Goal: Task Accomplishment & Management: Complete application form

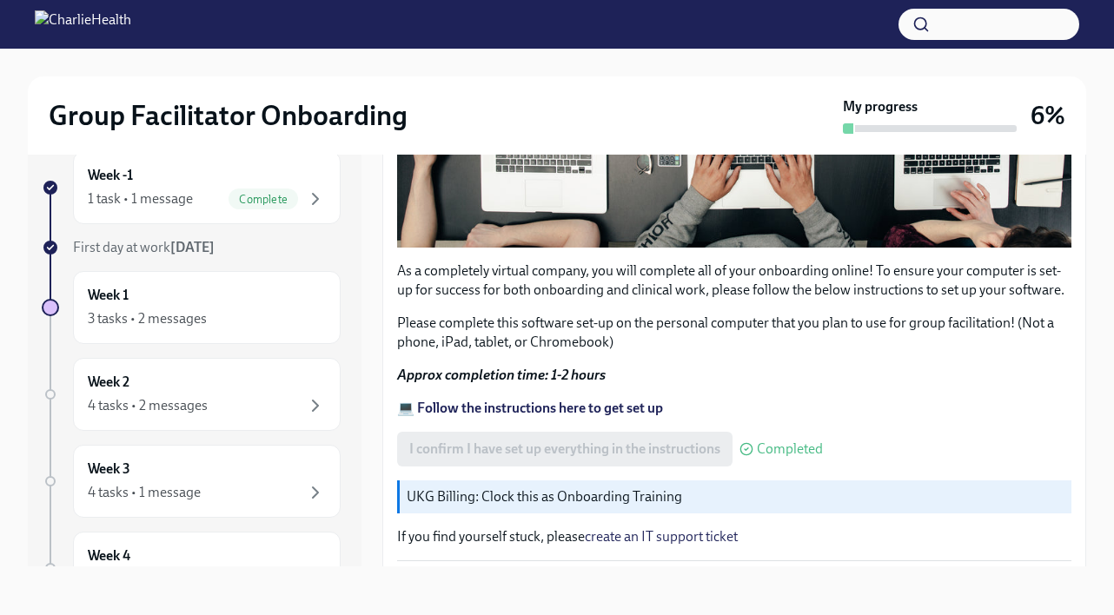
scroll to position [575, 0]
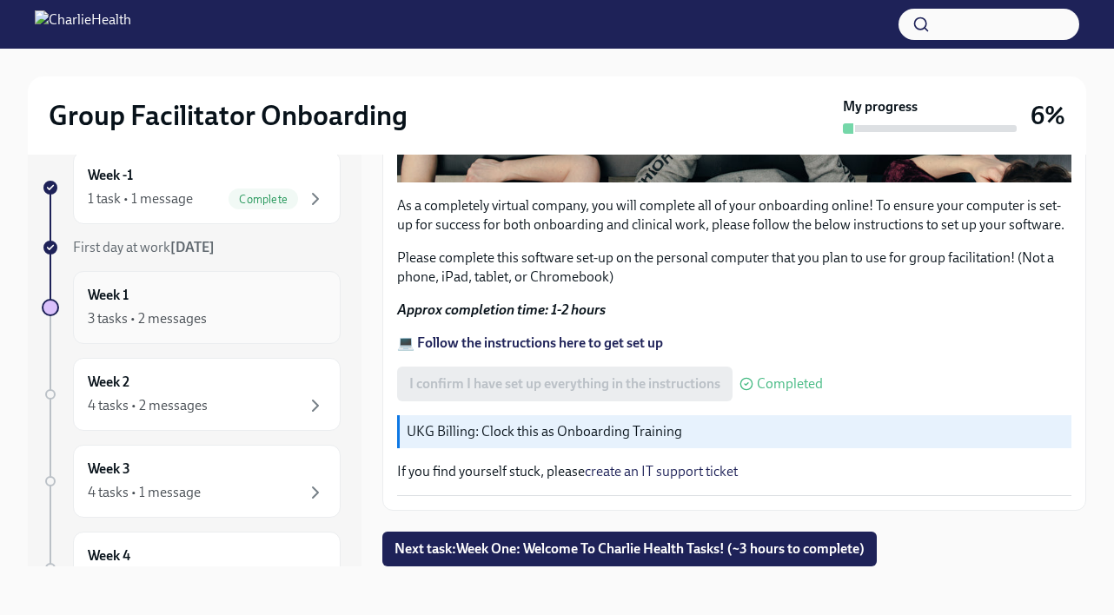
click at [248, 321] on div "3 tasks • 2 messages" at bounding box center [207, 318] width 238 height 21
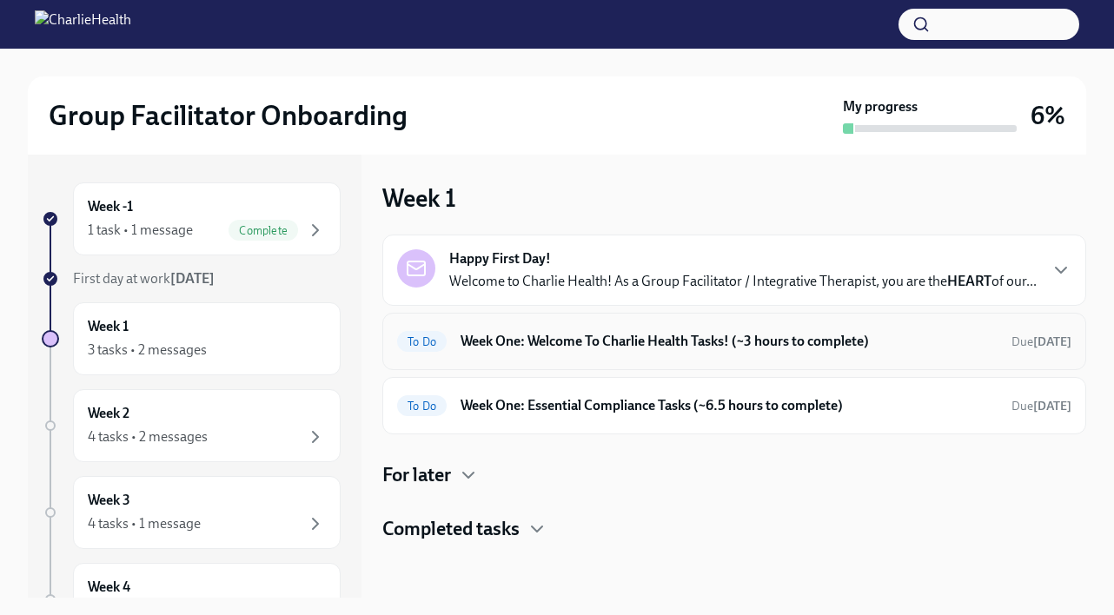
click at [614, 351] on h6 "Week One: Welcome To Charlie Health Tasks! (~3 hours to complete)" at bounding box center [729, 341] width 537 height 19
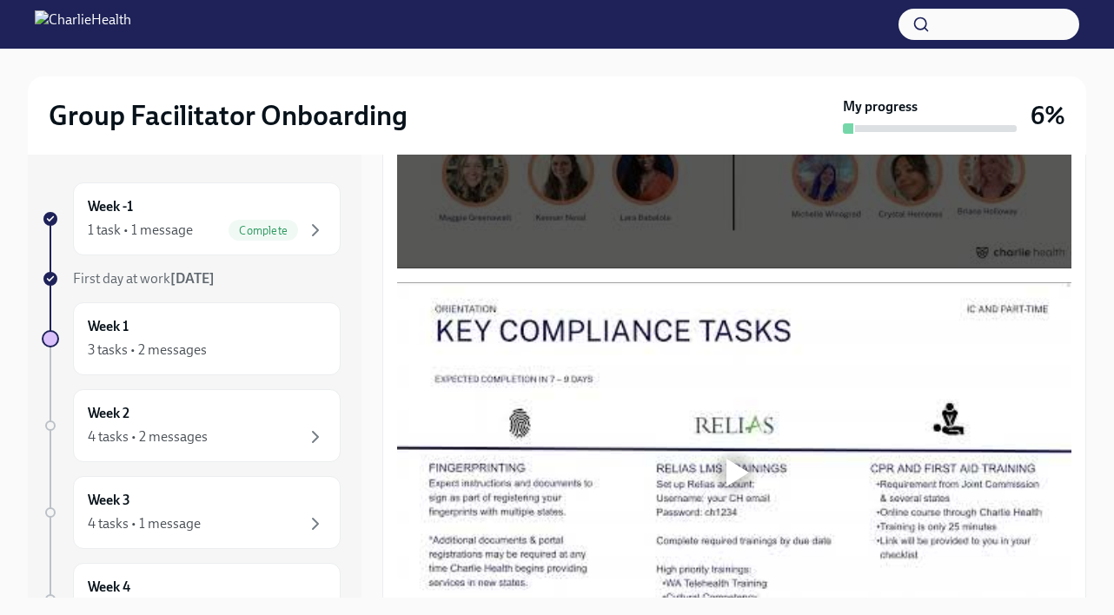
scroll to position [1322, 0]
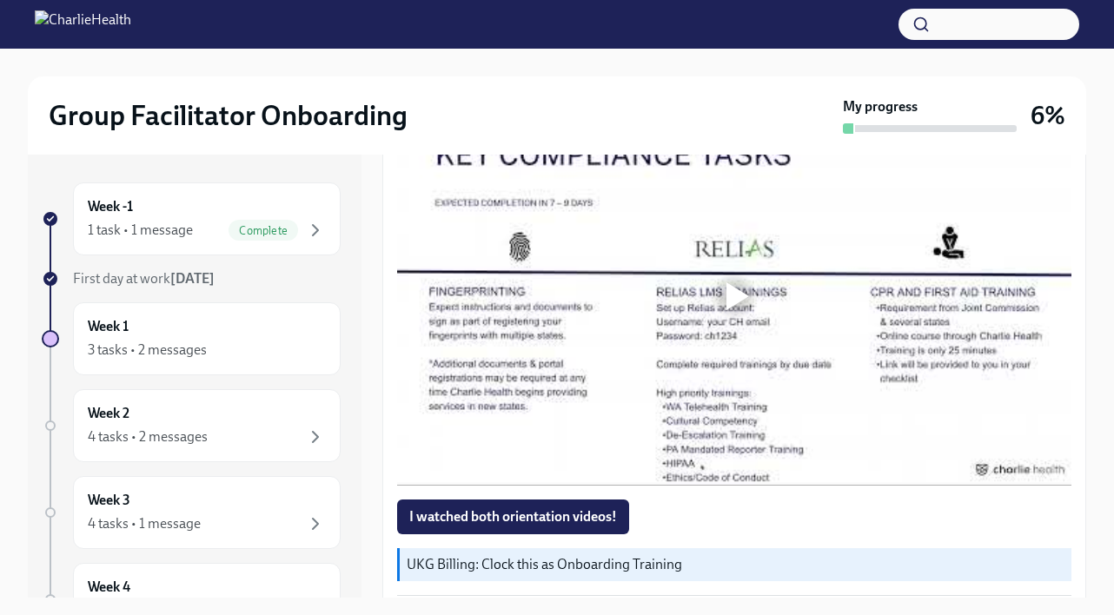
click at [740, 305] on div at bounding box center [737, 296] width 23 height 28
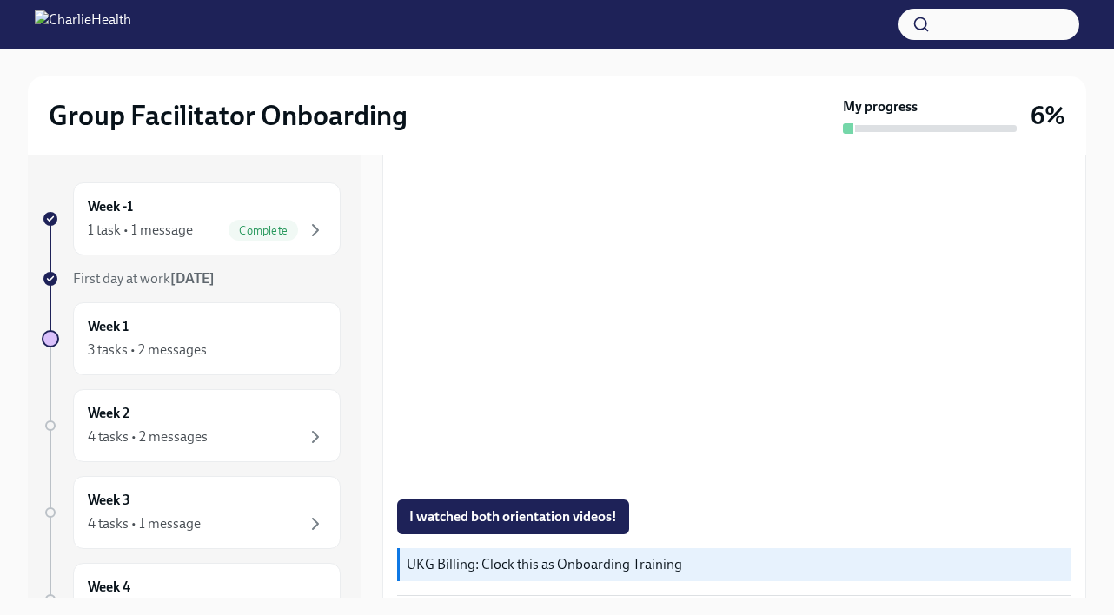
click at [859, 527] on div "I watched both orientation videos!" at bounding box center [734, 517] width 674 height 35
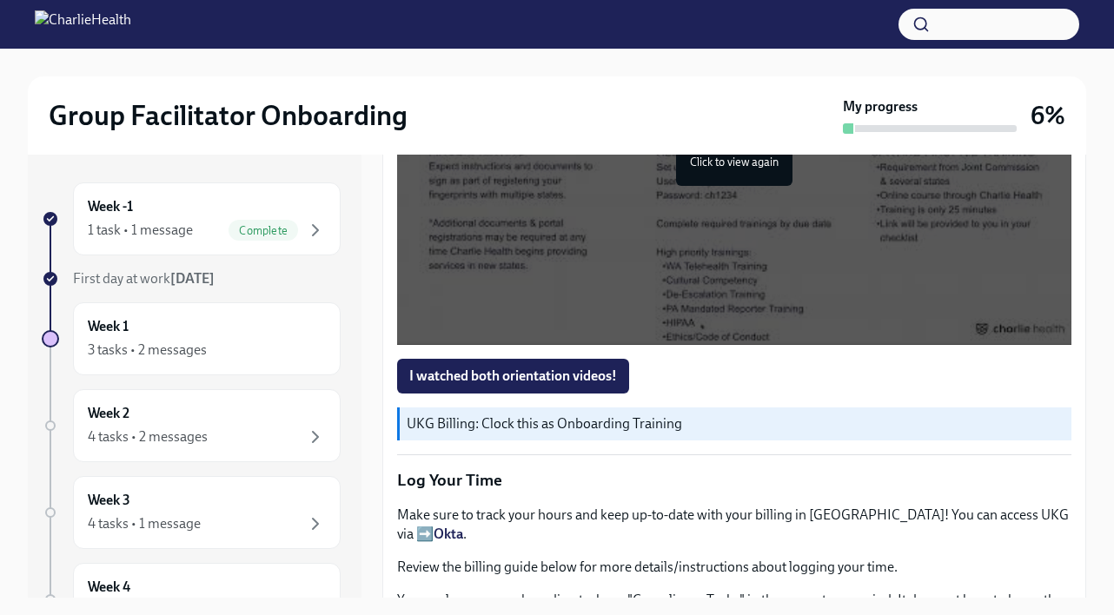
scroll to position [1463, 0]
click at [566, 385] on span "I watched both orientation videos!" at bounding box center [513, 376] width 208 height 17
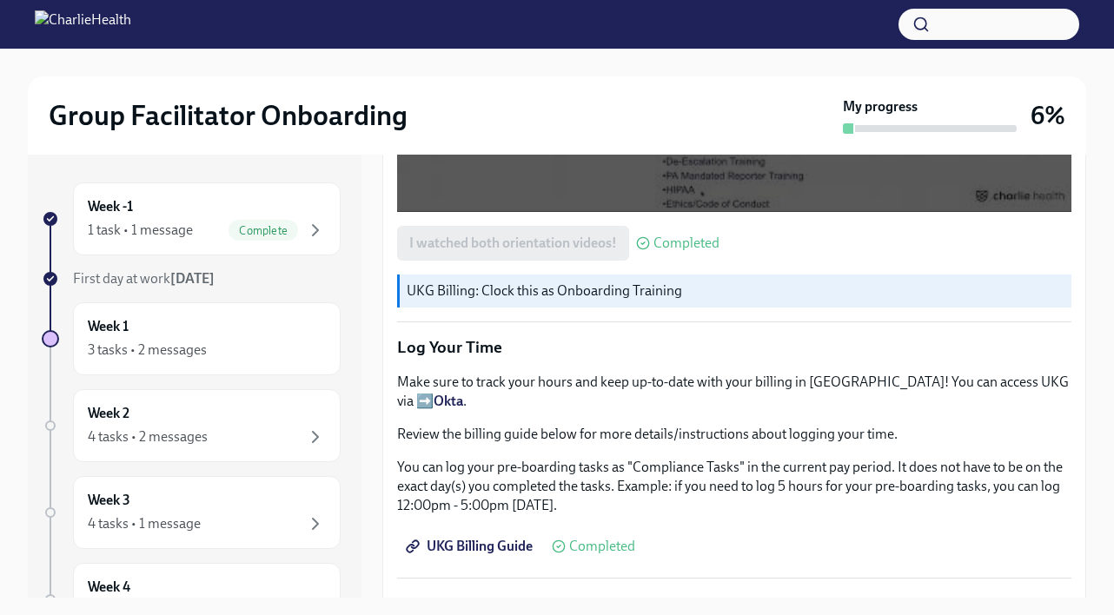
scroll to position [1654, 0]
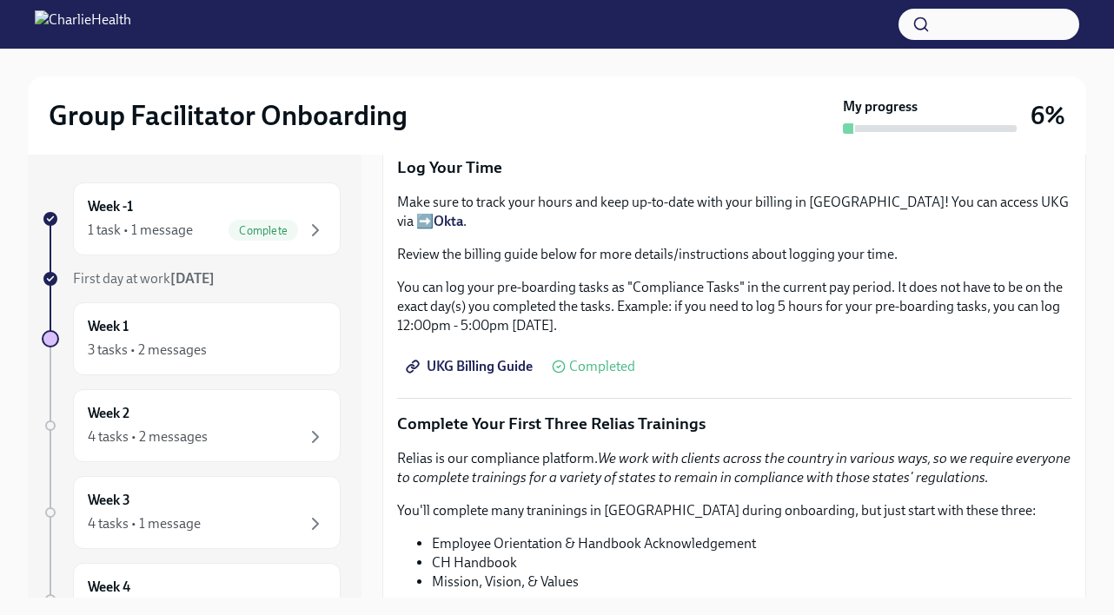
click at [608, 475] on em "We work with clients across the country in various ways, so we require everyone…" at bounding box center [733, 468] width 673 height 36
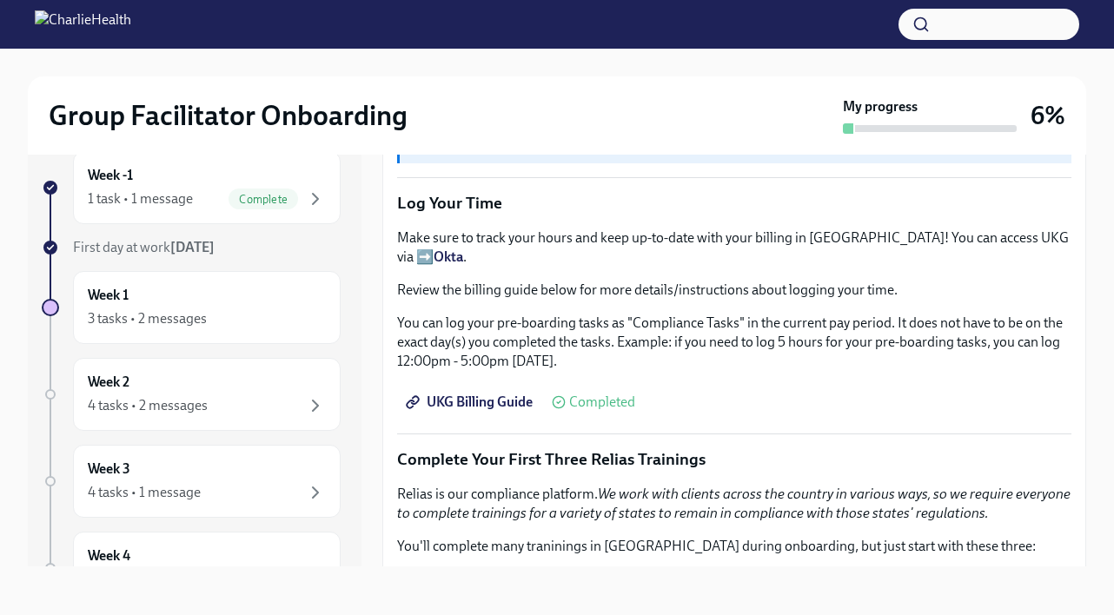
scroll to position [1709, 0]
click at [494, 407] on span "UKG Billing Guide" at bounding box center [470, 402] width 123 height 17
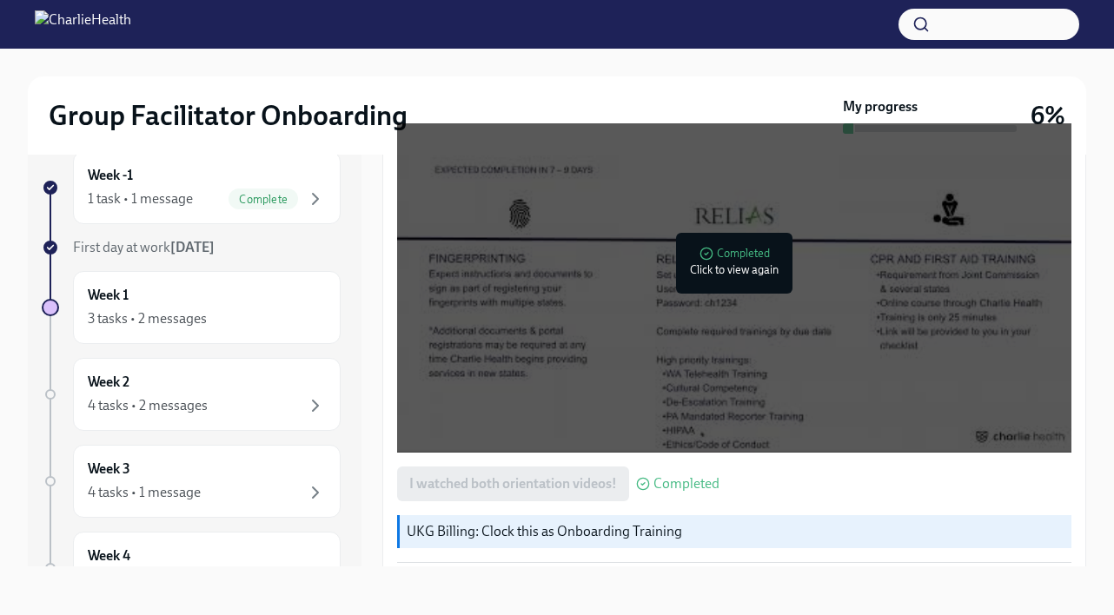
scroll to position [1325, 0]
click at [313, 204] on icon "button" at bounding box center [315, 199] width 5 height 10
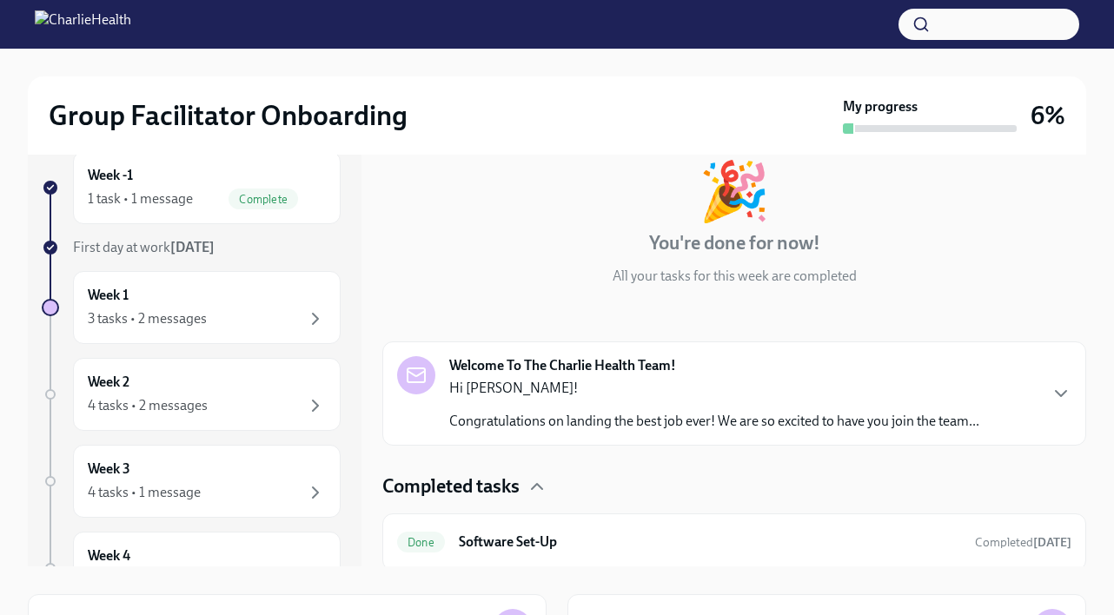
scroll to position [68, 0]
click at [722, 538] on h6 "Software Set-Up" at bounding box center [710, 543] width 502 height 19
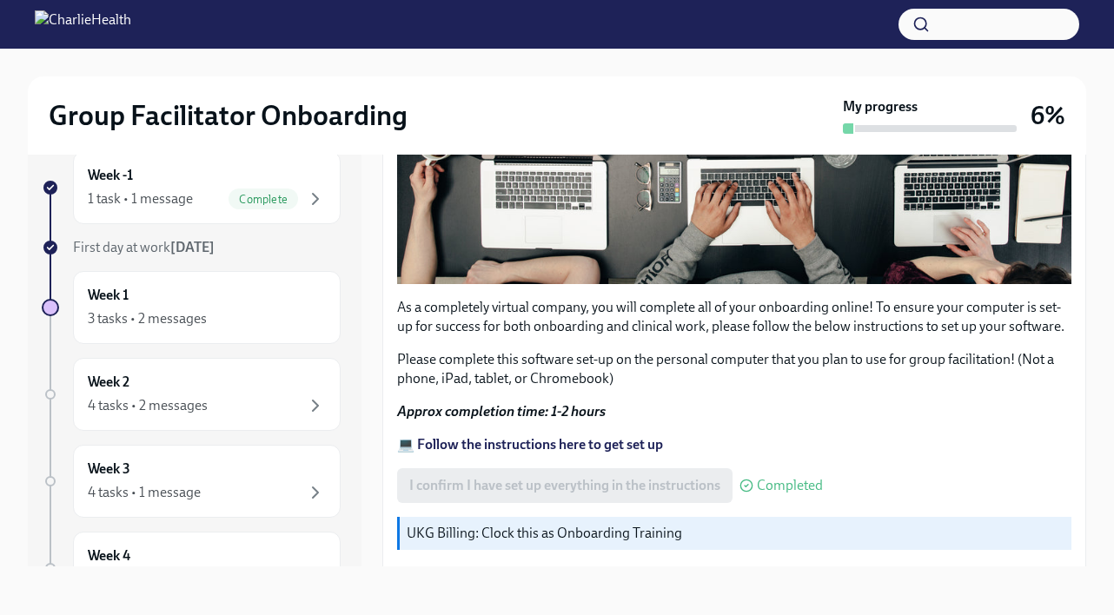
scroll to position [534, 0]
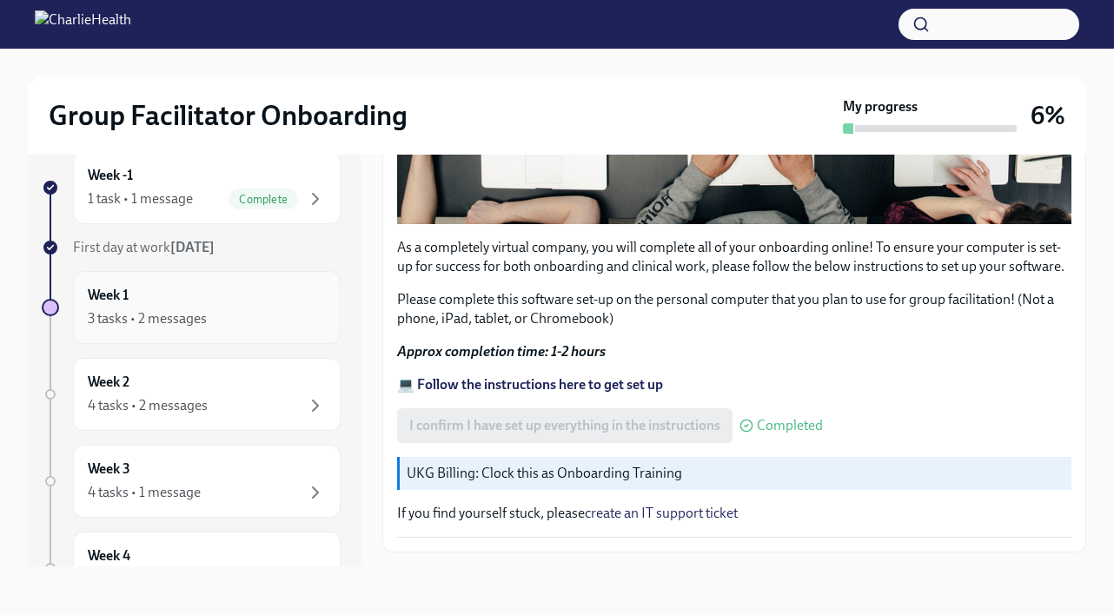
click at [245, 313] on div "3 tasks • 2 messages" at bounding box center [207, 318] width 238 height 21
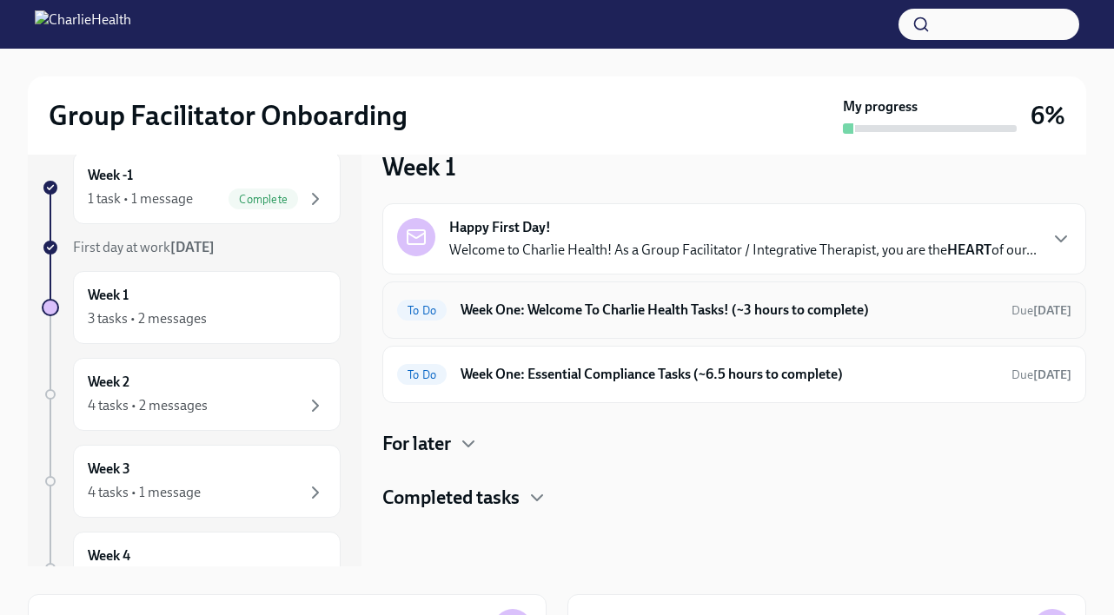
click at [689, 339] on div "To Do Week One: Welcome To Charlie Health Tasks! (~3 hours to complete) Due in …" at bounding box center [734, 310] width 704 height 57
click at [739, 252] on p "Welcome to Charlie Health! As a Group Facilitator / Integrative Therapist, you …" at bounding box center [742, 250] width 587 height 19
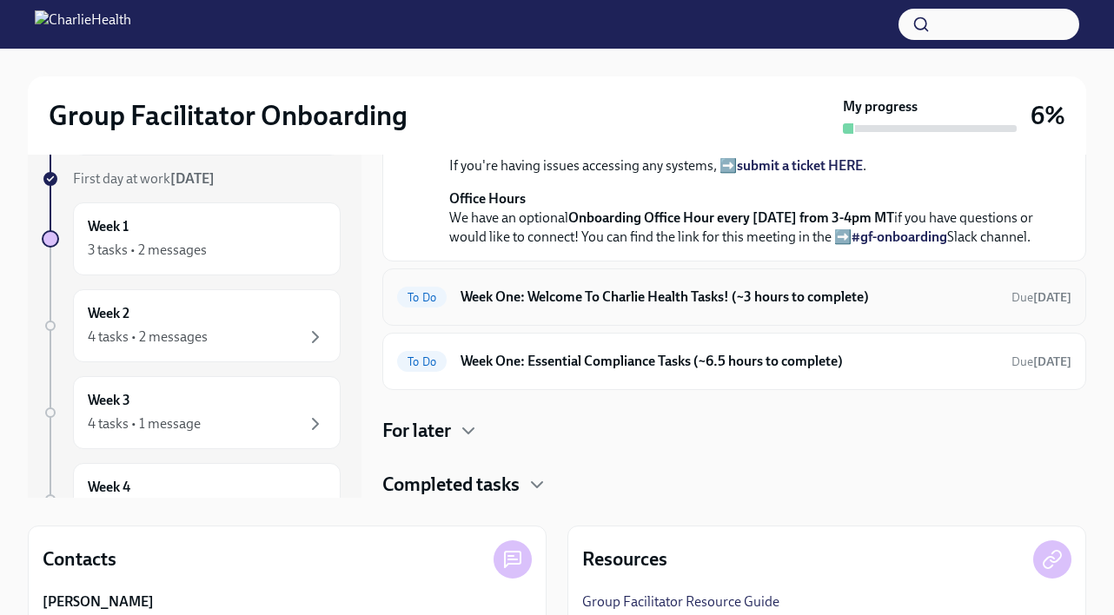
click at [721, 302] on h6 "Week One: Welcome To Charlie Health Tasks! (~3 hours to complete)" at bounding box center [729, 297] width 537 height 19
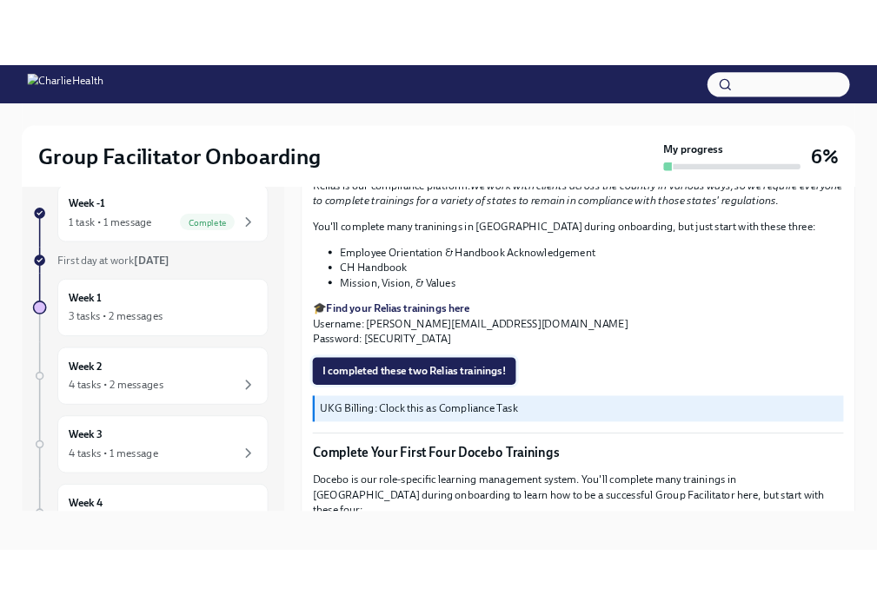
scroll to position [1952, 0]
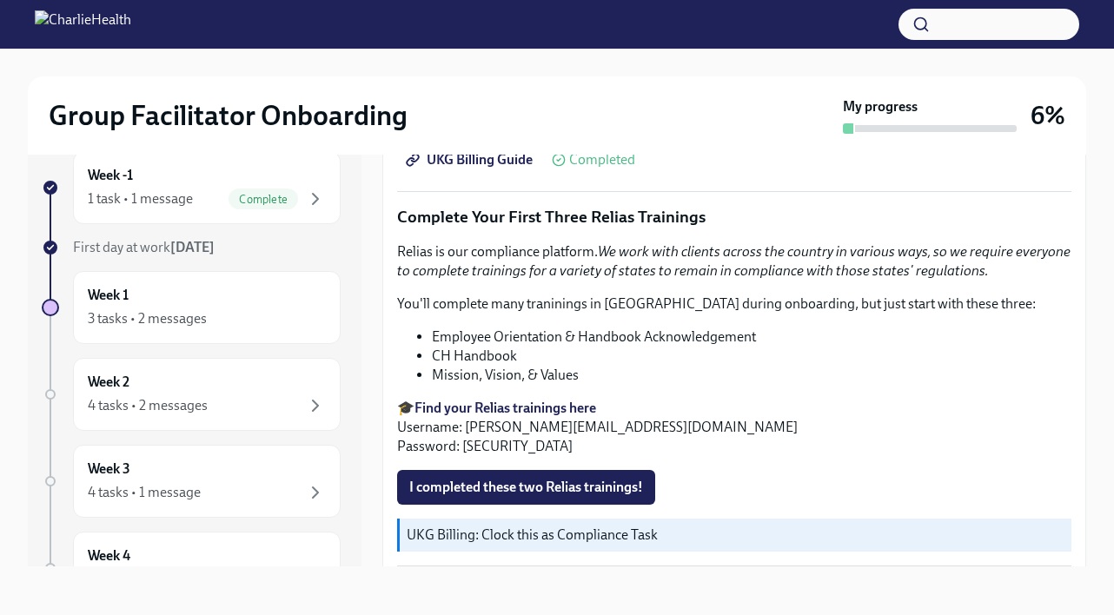
click at [475, 428] on p "🎓 Find your Relias trainings here Username: xiaoyu.zhang@charliehealth.com Pass…" at bounding box center [734, 427] width 674 height 57
click at [466, 427] on p "🎓 Find your Relias trainings here Username: xiaoyu.zhang@charliehealth.com Pass…" at bounding box center [734, 427] width 674 height 57
drag, startPoint x: 466, startPoint y: 427, endPoint x: 669, endPoint y: 426, distance: 203.3
click at [669, 426] on p "🎓 Find your Relias trainings here Username: xiaoyu.zhang@charliehealth.com Pass…" at bounding box center [734, 427] width 674 height 57
copy p "xiaoyu.zhang@charliehealth.com"
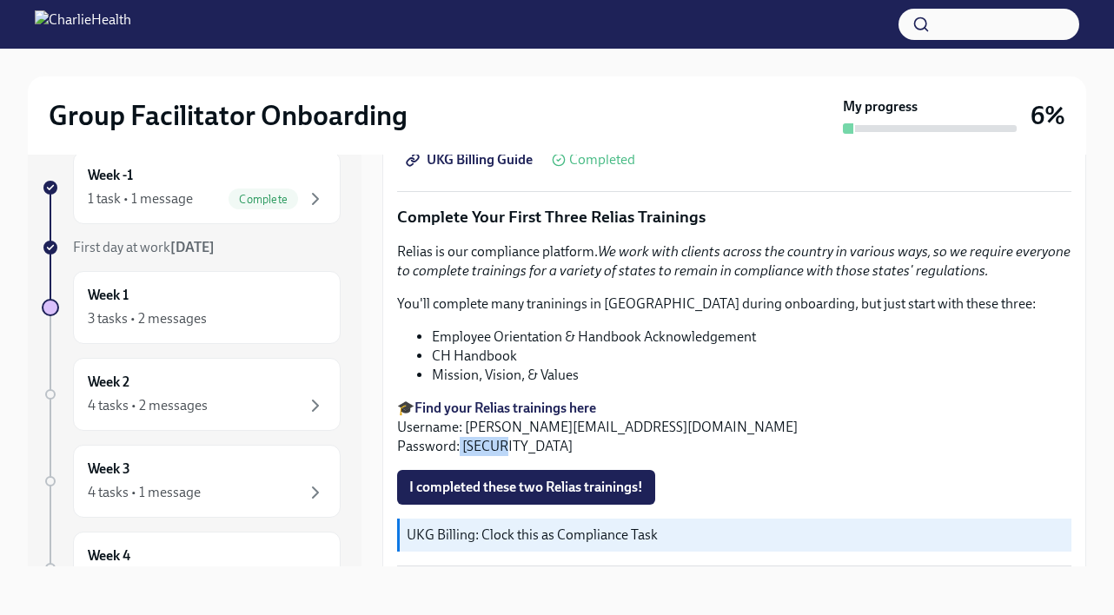
drag, startPoint x: 458, startPoint y: 445, endPoint x: 519, endPoint y: 442, distance: 60.9
click at [519, 442] on p "🎓 Find your Relias trainings here Username: xiaoyu.zhang@charliehealth.com Pass…" at bounding box center [734, 427] width 674 height 57
copy p "ch1234"
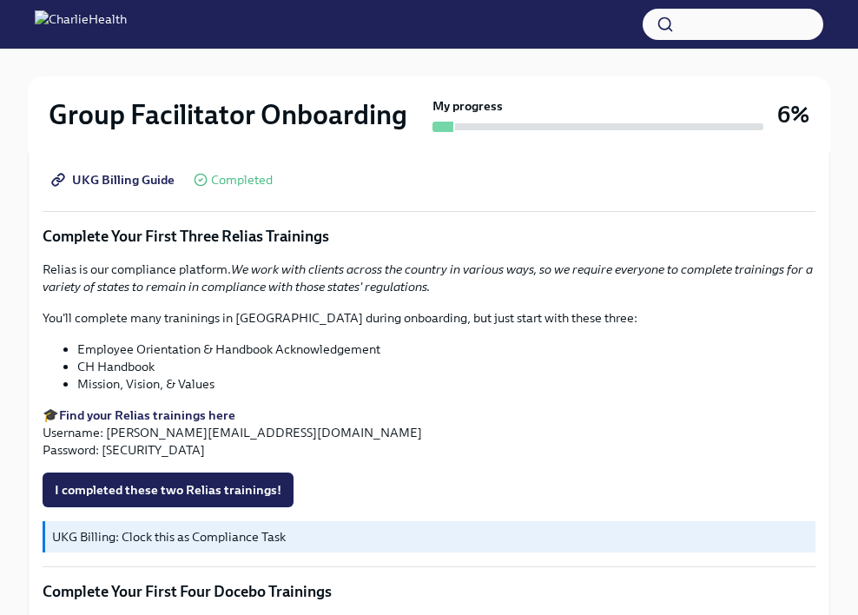
scroll to position [2194, 0]
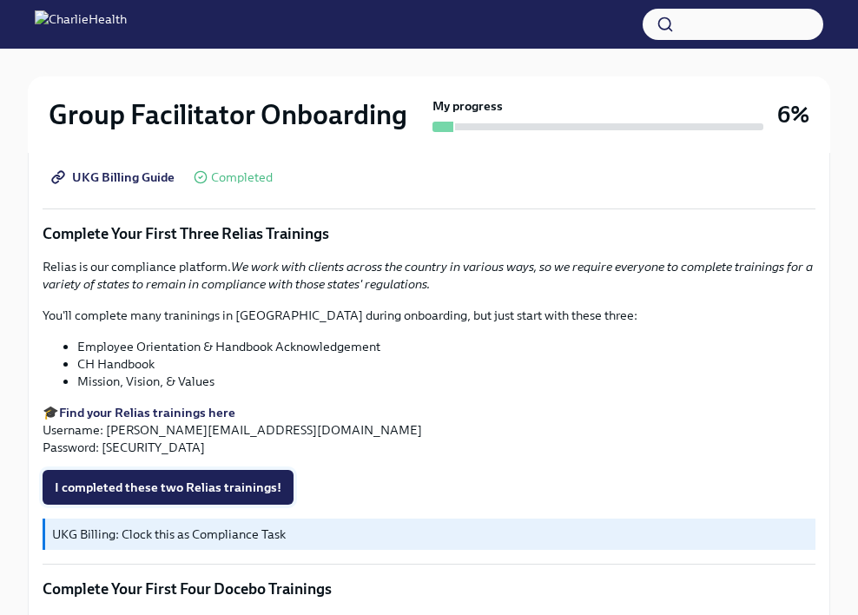
click at [218, 496] on button "I completed these two Relias trainings!" at bounding box center [168, 487] width 251 height 35
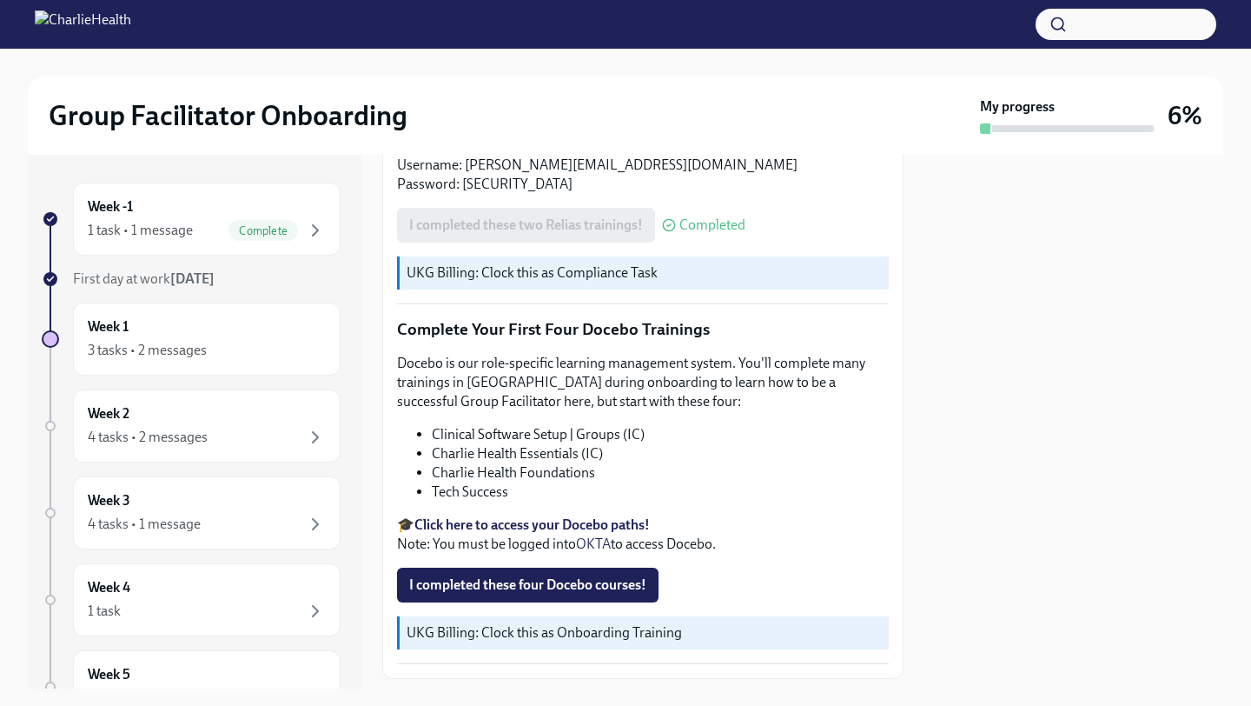
scroll to position [2111, 0]
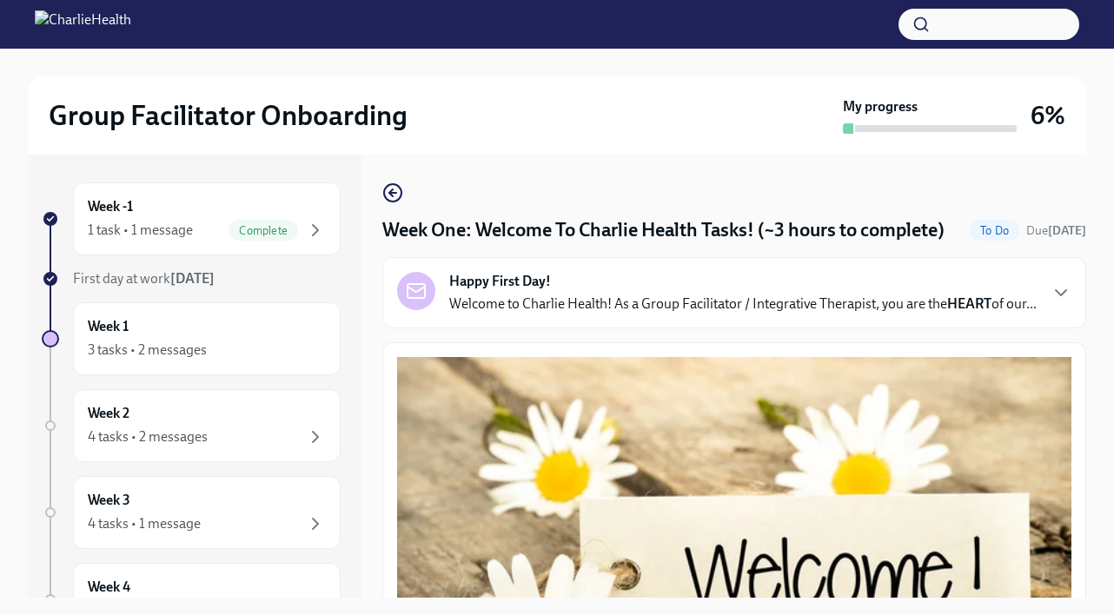
scroll to position [1289, 0]
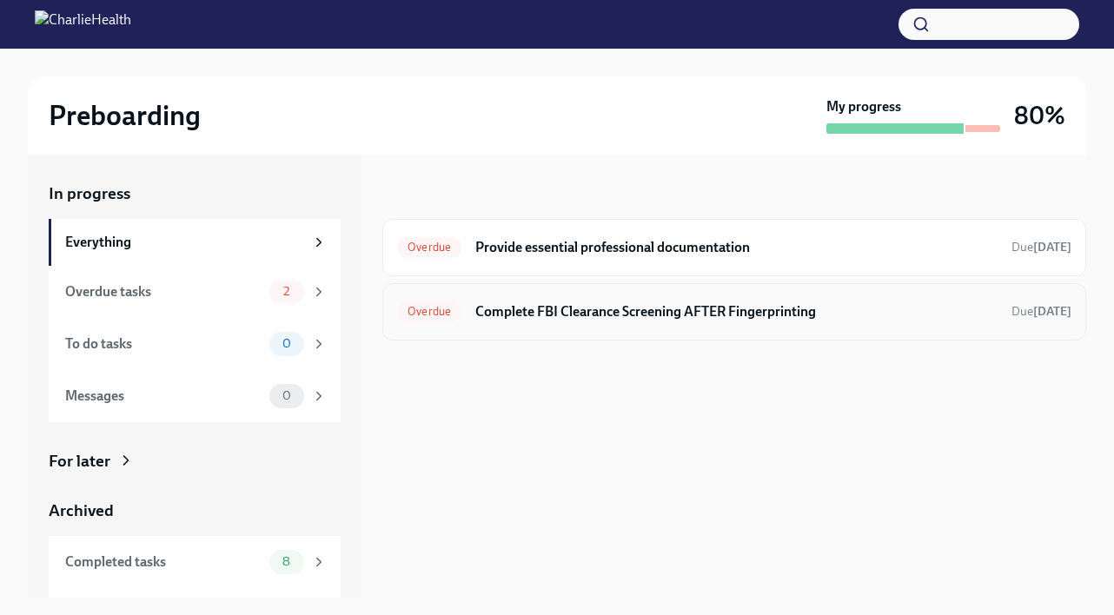
click at [723, 319] on h6 "Complete FBI Clearance Screening AFTER Fingerprinting" at bounding box center [736, 311] width 522 height 19
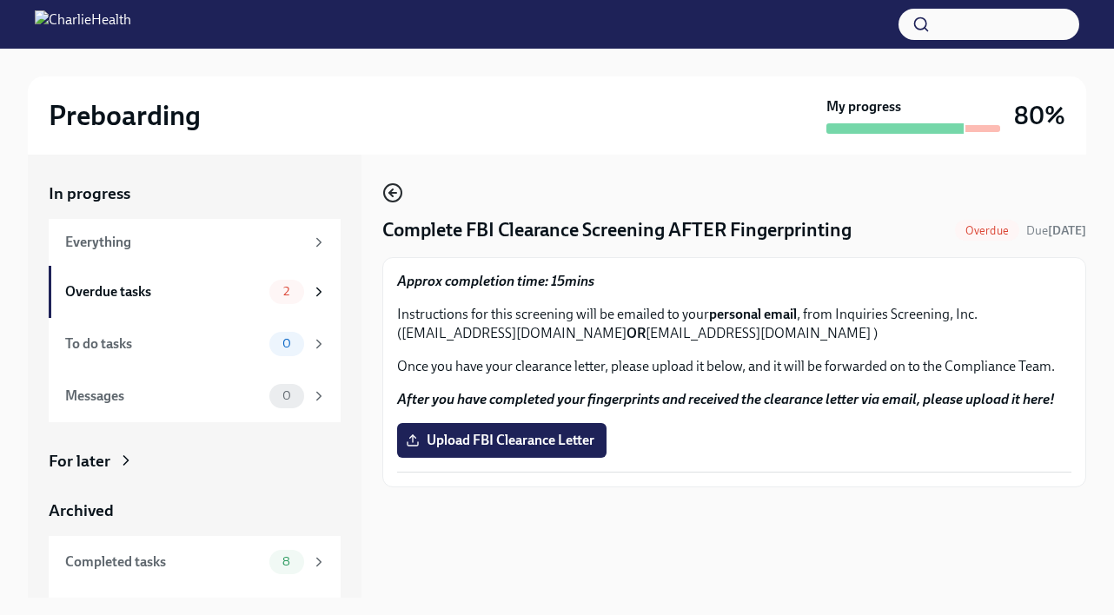
click at [395, 189] on icon "button" at bounding box center [392, 192] width 21 height 21
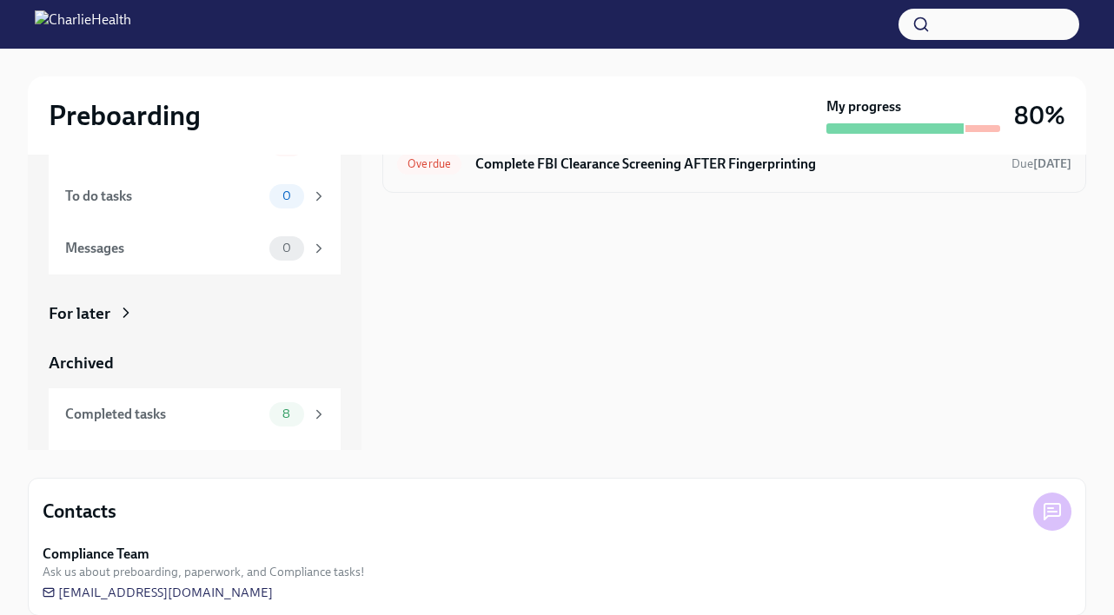
scroll to position [169, 0]
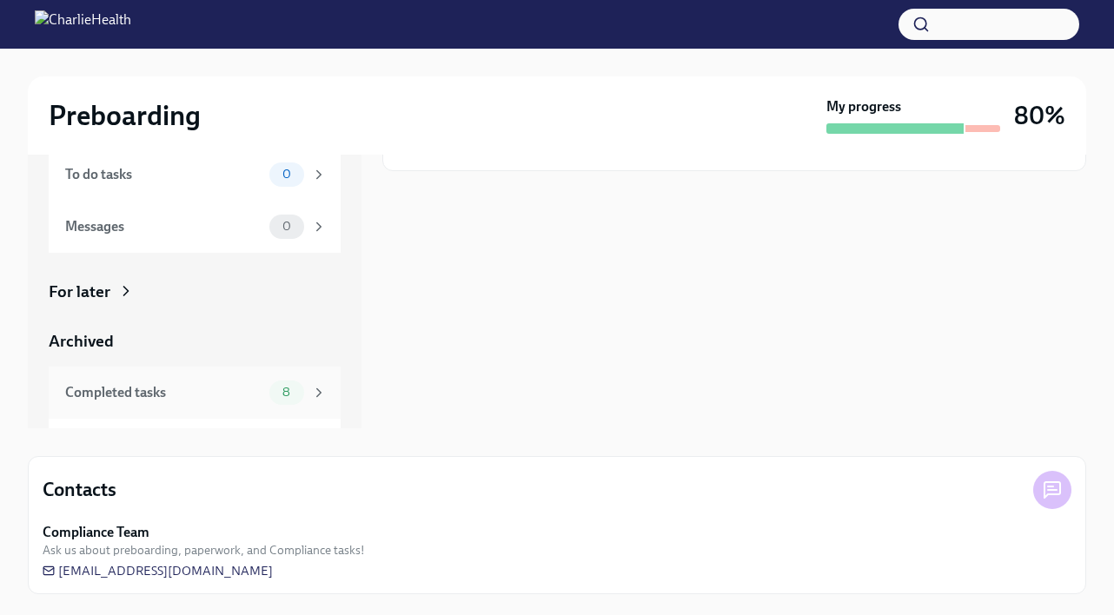
click at [311, 394] on icon at bounding box center [319, 393] width 16 height 16
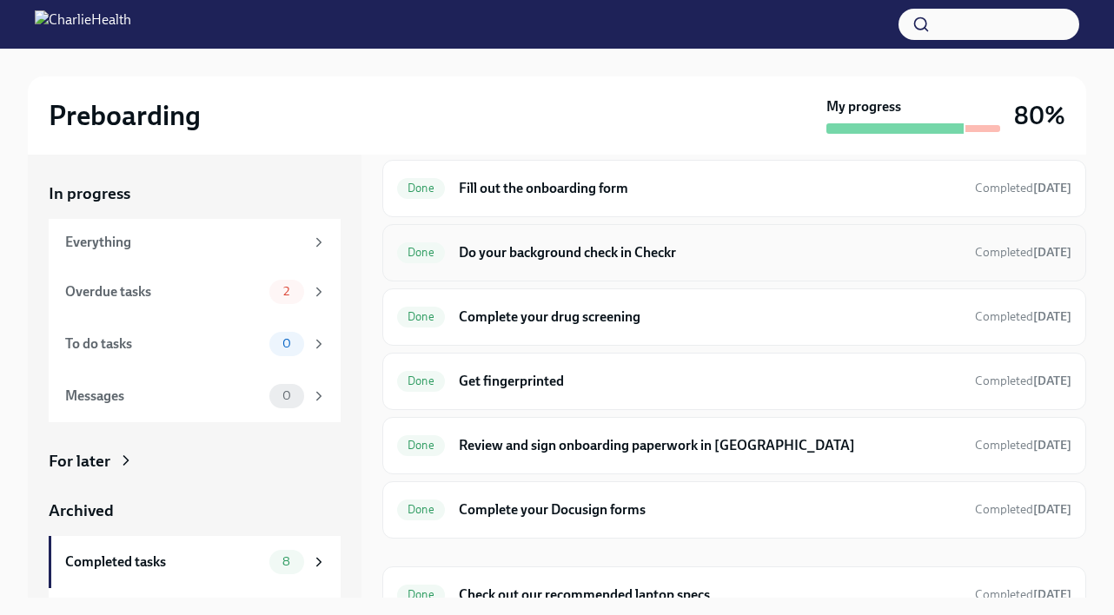
scroll to position [57, 0]
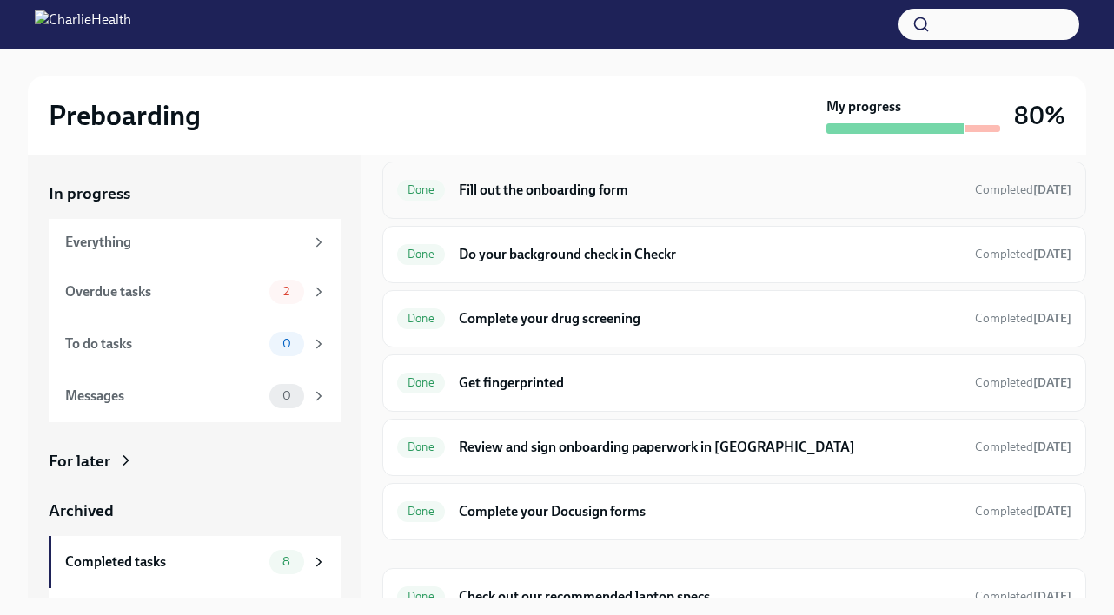
click at [643, 195] on h6 "Fill out the onboarding form" at bounding box center [710, 190] width 502 height 19
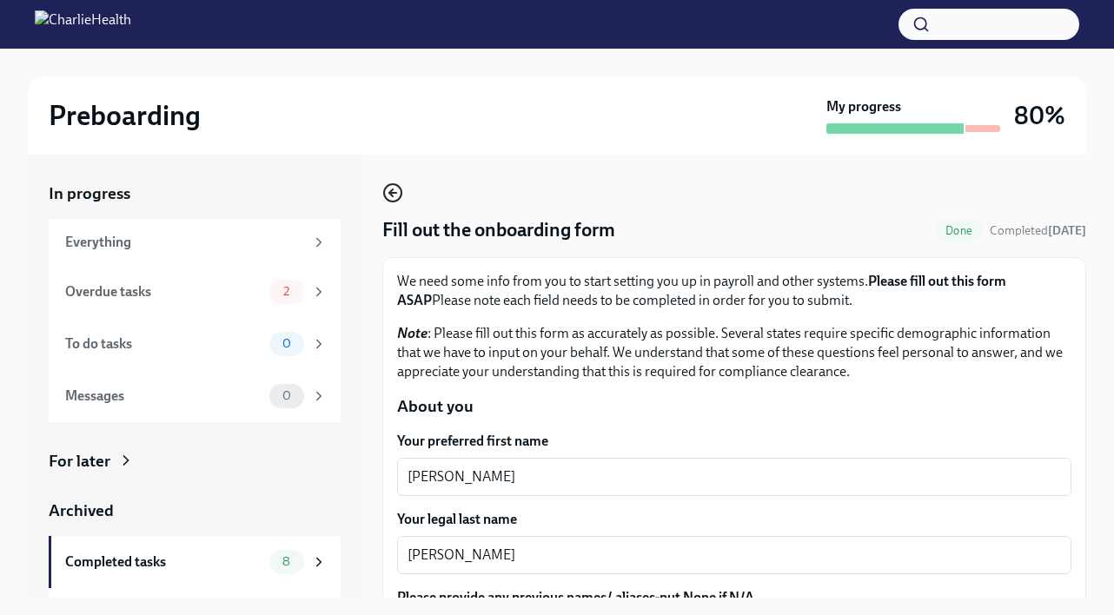
click at [398, 192] on icon "button" at bounding box center [392, 192] width 21 height 21
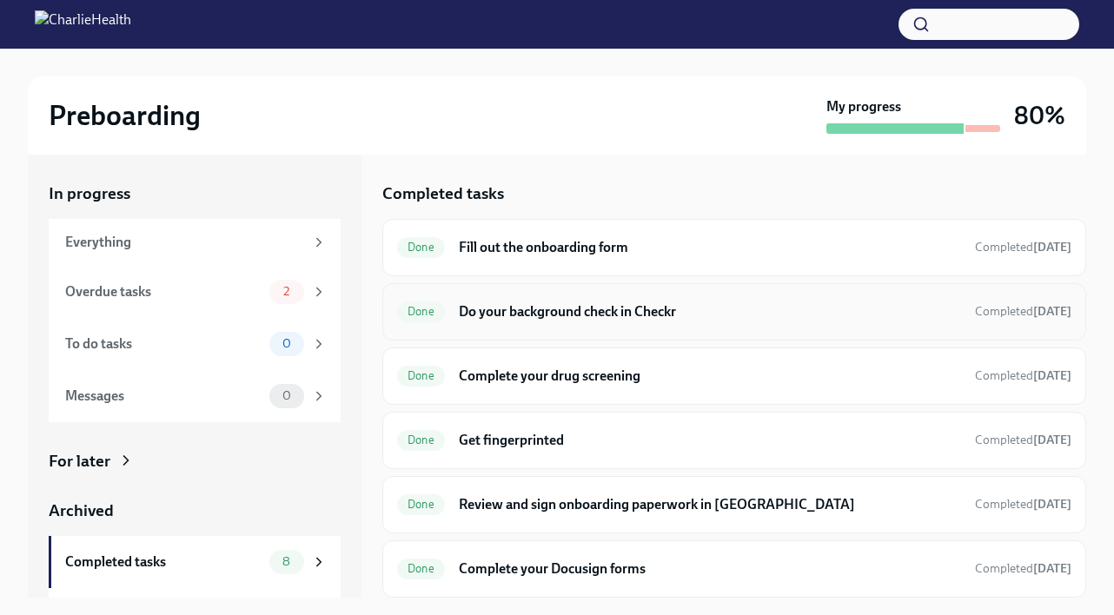
click at [547, 315] on h6 "Do your background check in Checkr" at bounding box center [710, 311] width 502 height 19
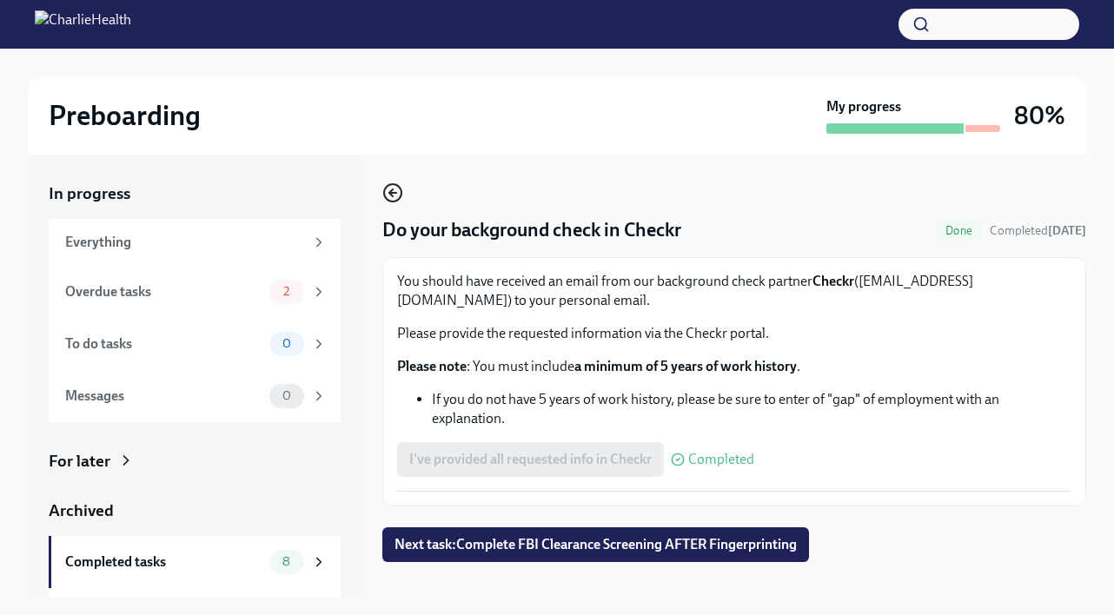
click at [395, 198] on icon "button" at bounding box center [392, 192] width 21 height 21
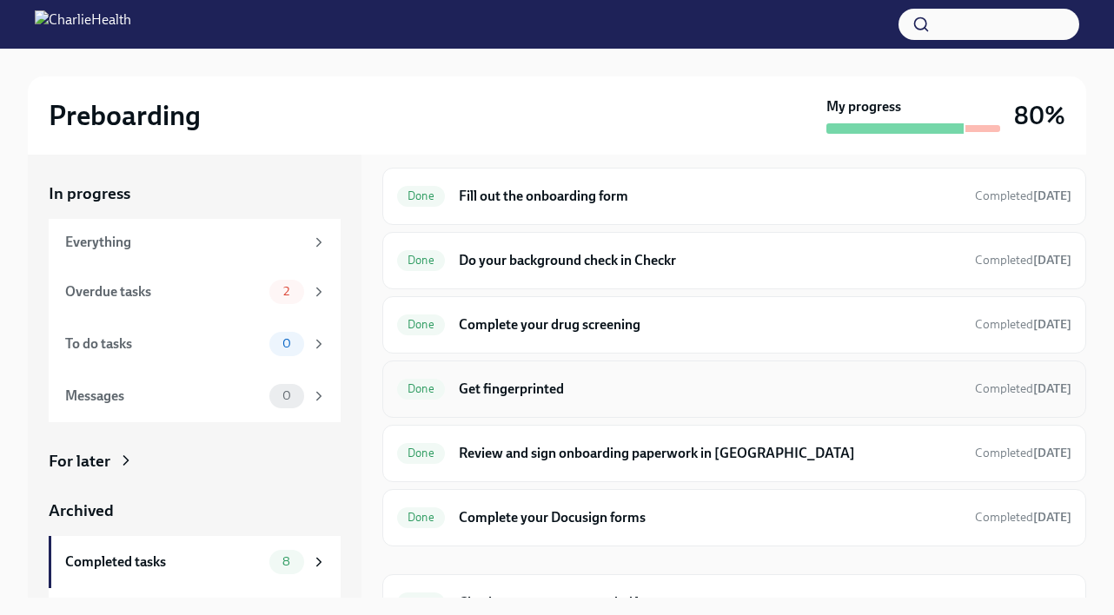
scroll to position [169, 0]
